Goal: Information Seeking & Learning: Learn about a topic

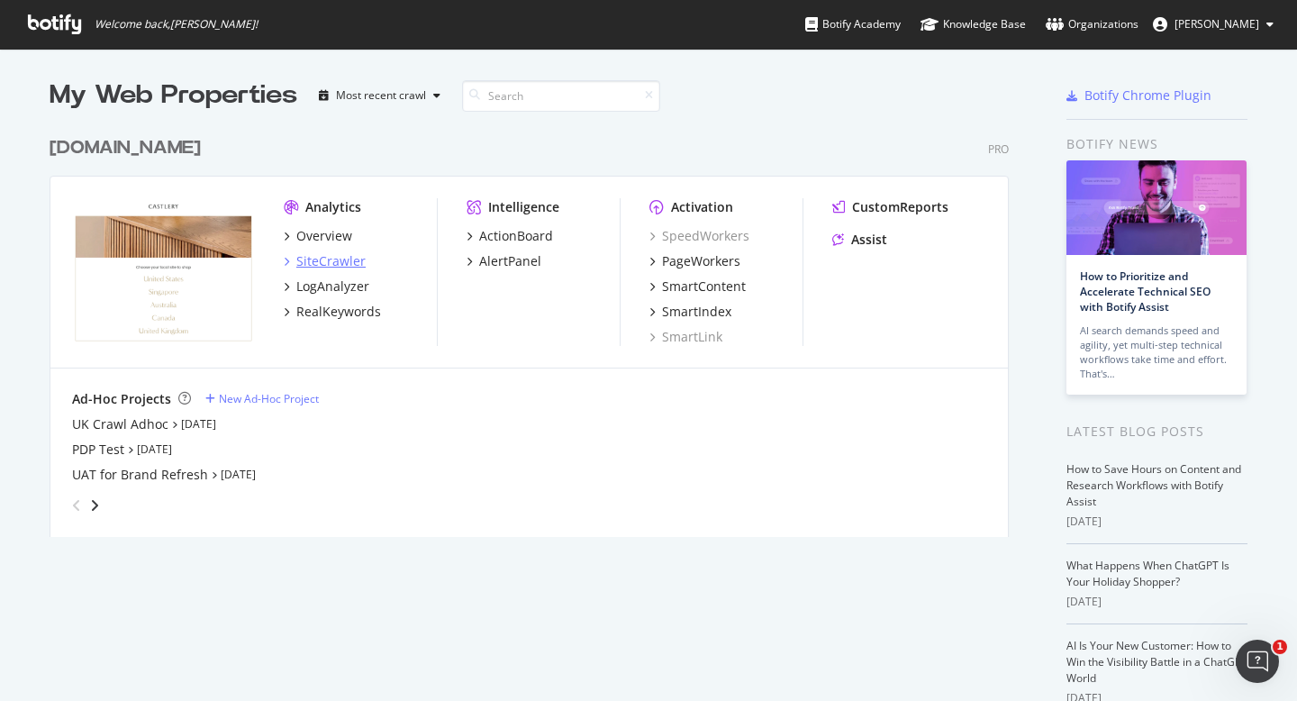
click at [333, 258] on div "SiteCrawler" at bounding box center [330, 261] width 69 height 18
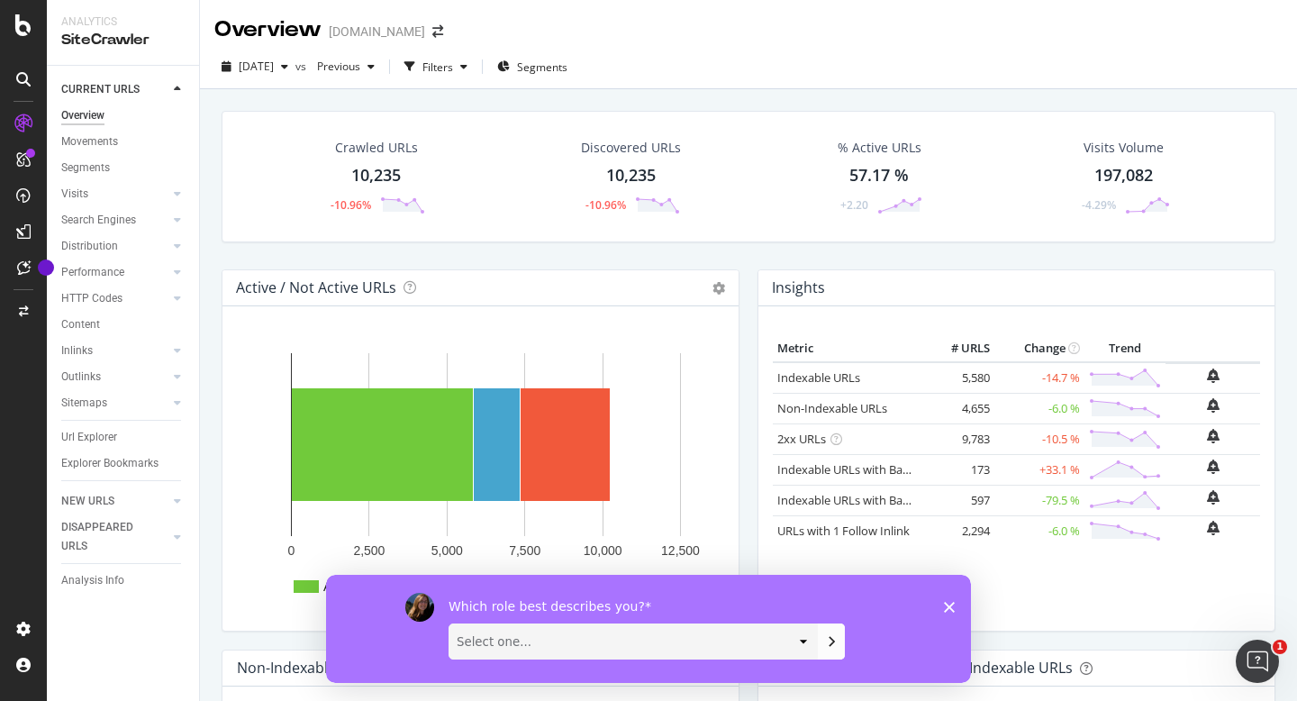
click at [946, 606] on icon "Close survey" at bounding box center [949, 606] width 11 height 11
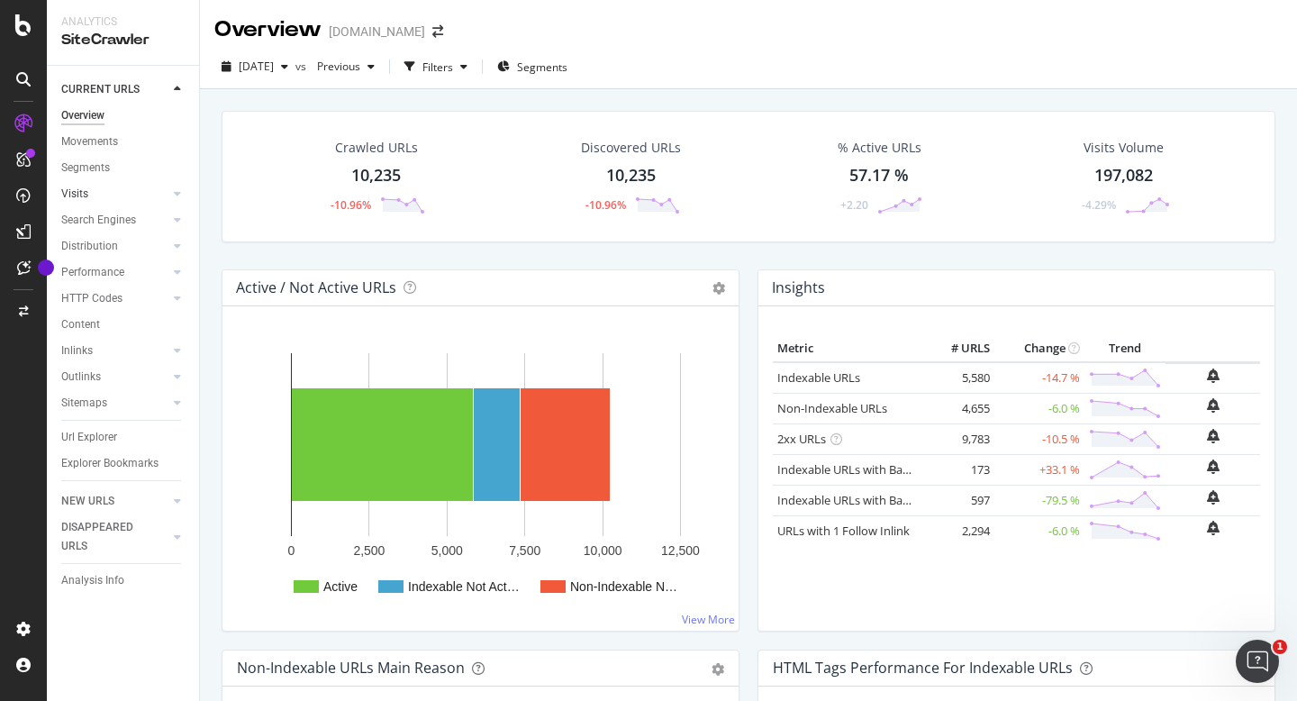
click at [104, 192] on link "Visits" at bounding box center [114, 194] width 107 height 19
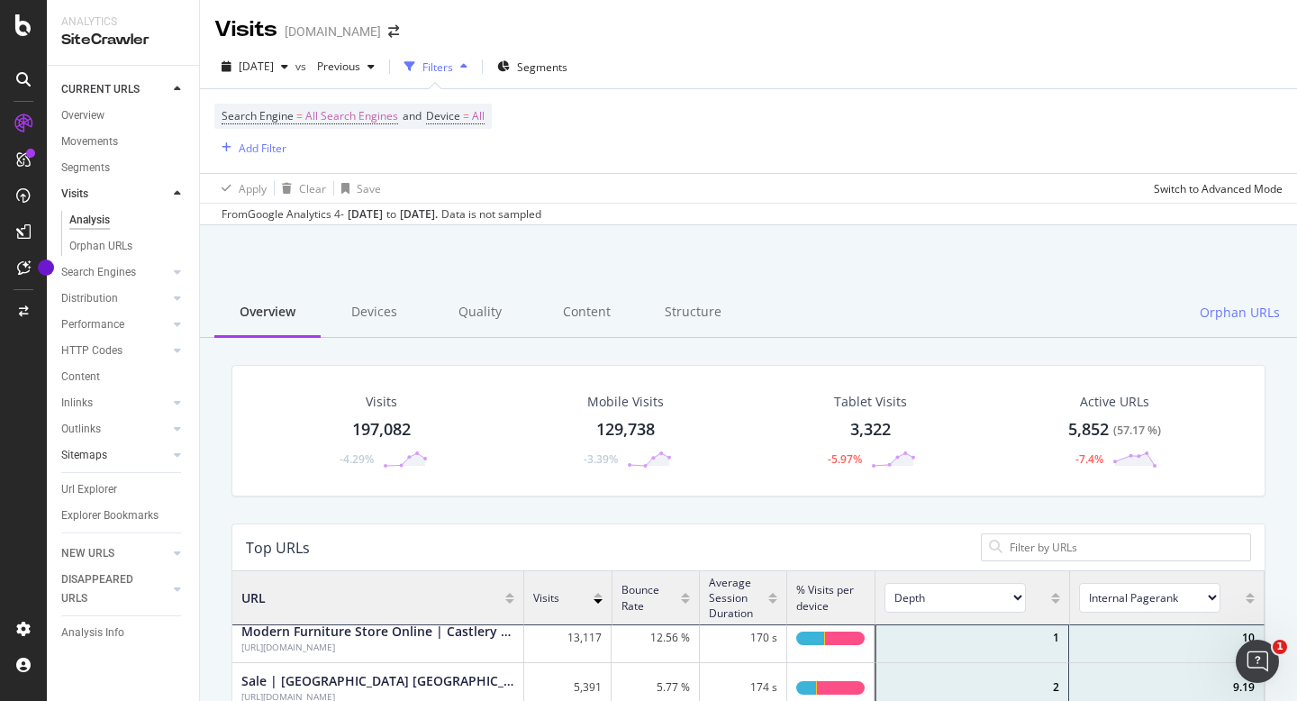
click at [132, 460] on link "Sitemaps" at bounding box center [114, 455] width 107 height 19
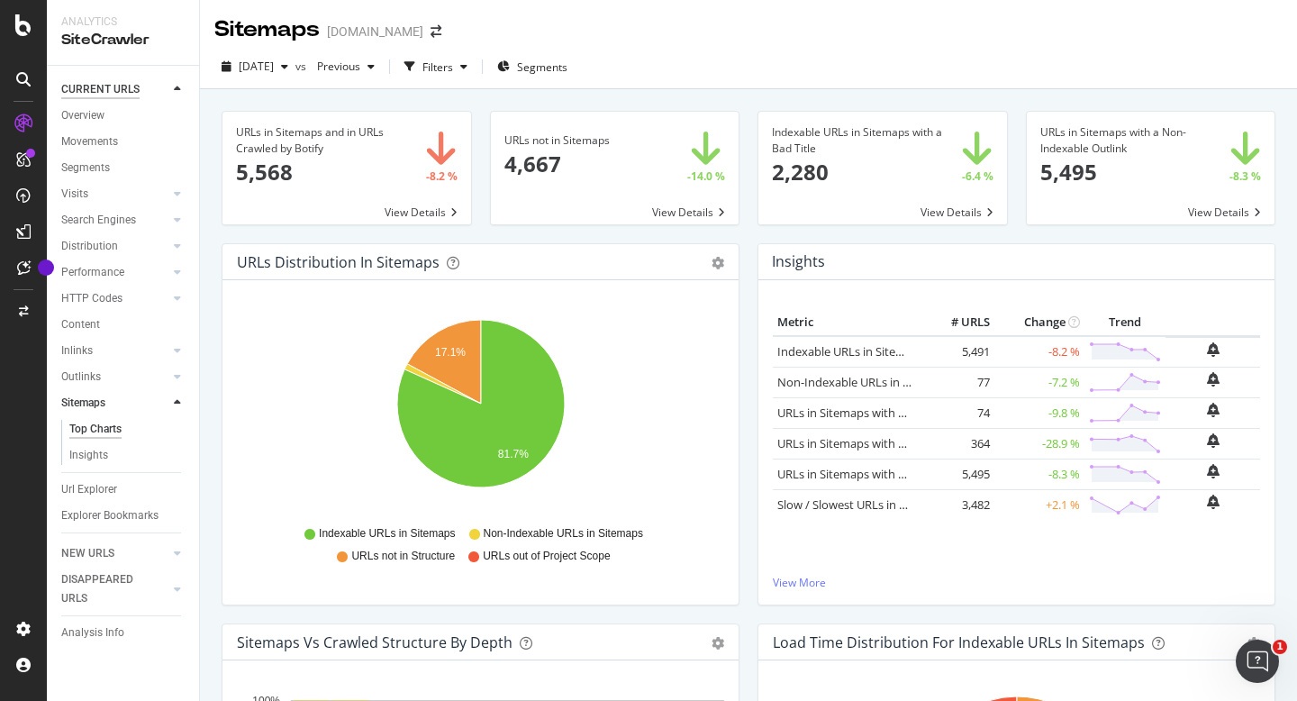
click at [99, 88] on div "CURRENT URLS" at bounding box center [100, 89] width 78 height 19
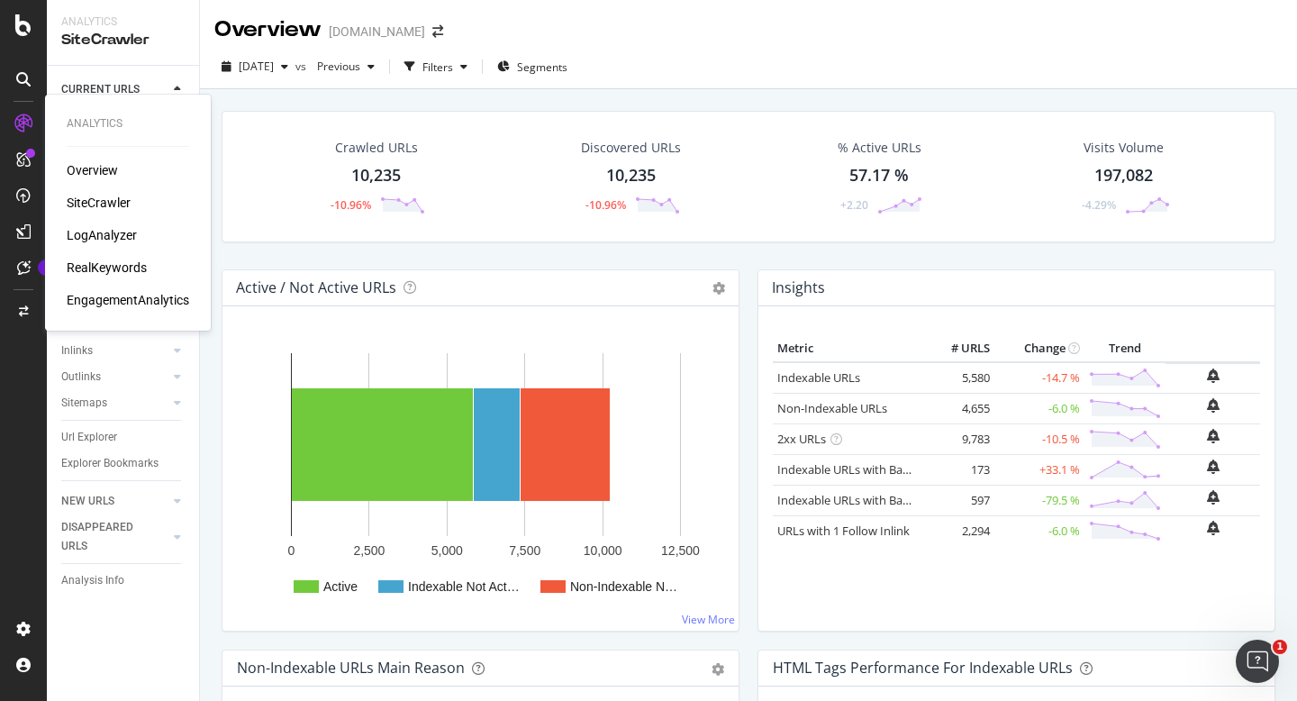
click at [108, 168] on div "Overview" at bounding box center [92, 170] width 51 height 18
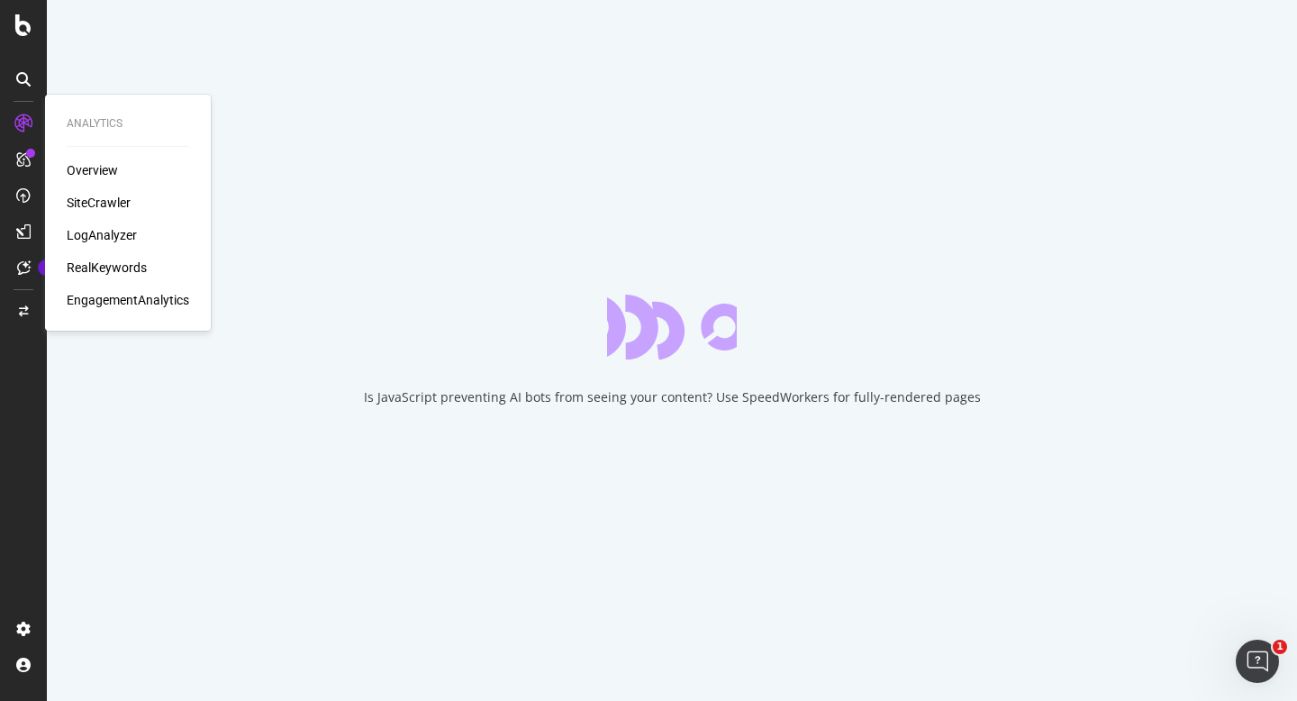
click at [115, 198] on div "SiteCrawler" at bounding box center [99, 203] width 64 height 18
